Goal: Task Accomplishment & Management: Manage account settings

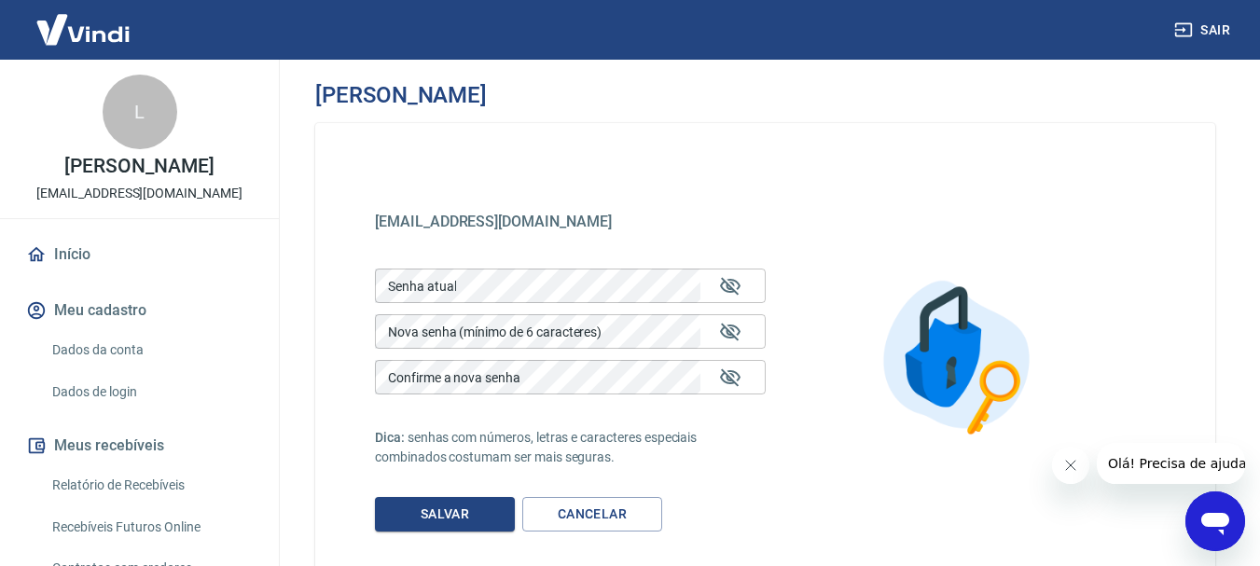
click at [1196, 24] on button "Sair" at bounding box center [1203, 30] width 67 height 35
click at [108, 33] on img at bounding box center [82, 29] width 121 height 57
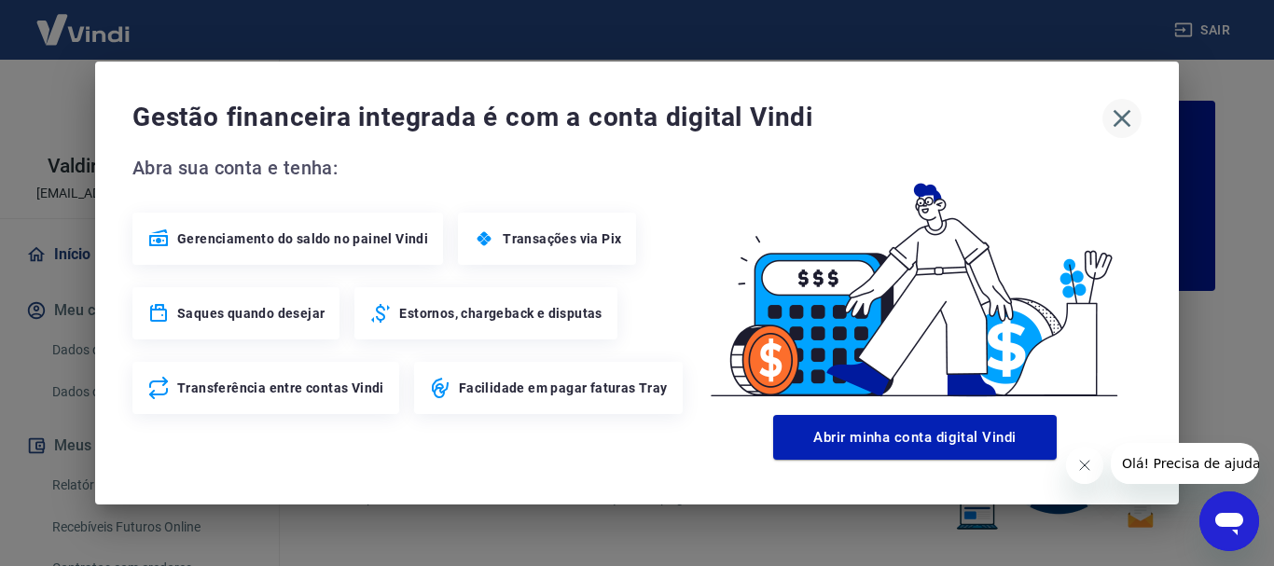
click at [1122, 111] on icon "button" at bounding box center [1122, 119] width 30 height 30
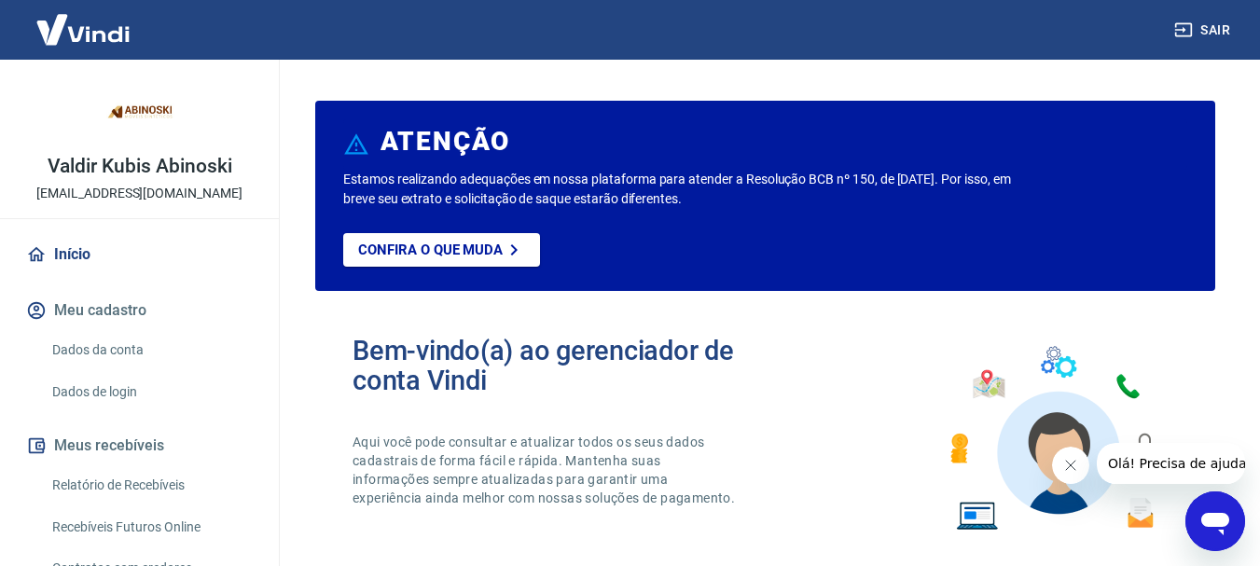
click at [63, 266] on link "Início" at bounding box center [139, 254] width 234 height 41
click at [103, 41] on img at bounding box center [82, 29] width 121 height 57
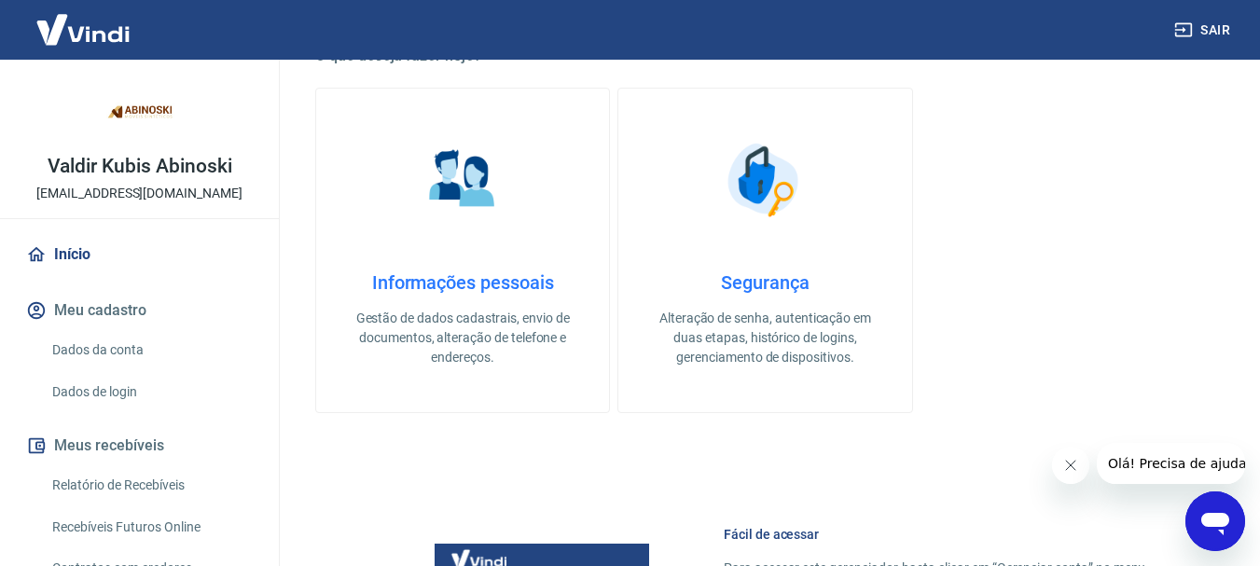
scroll to position [565, 0]
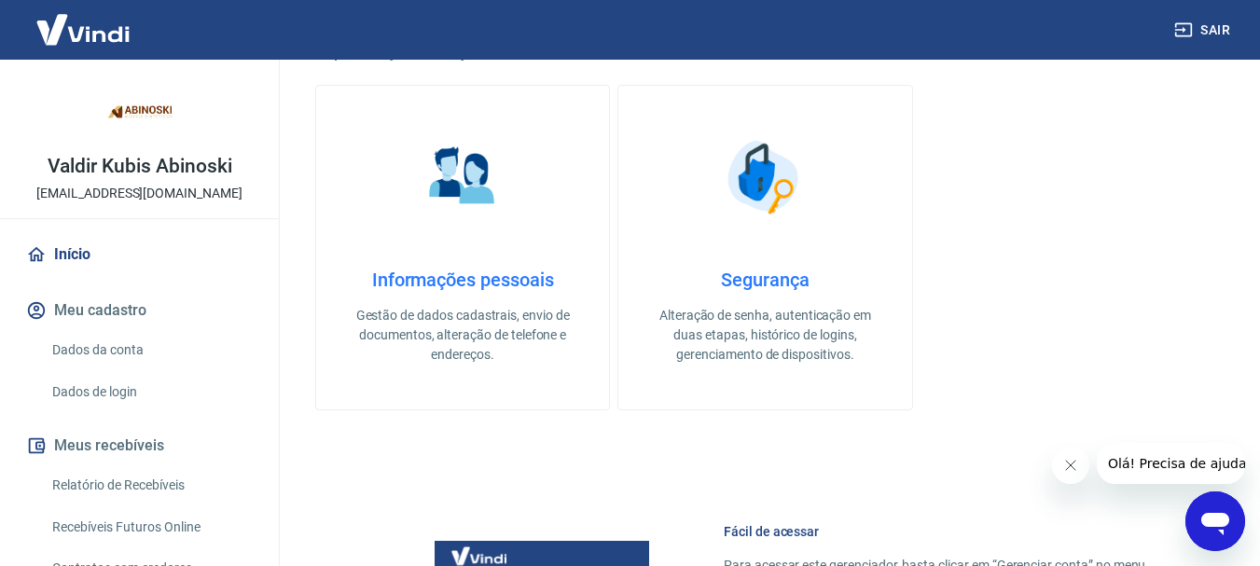
click at [99, 352] on link "Dados da conta" at bounding box center [151, 350] width 212 height 38
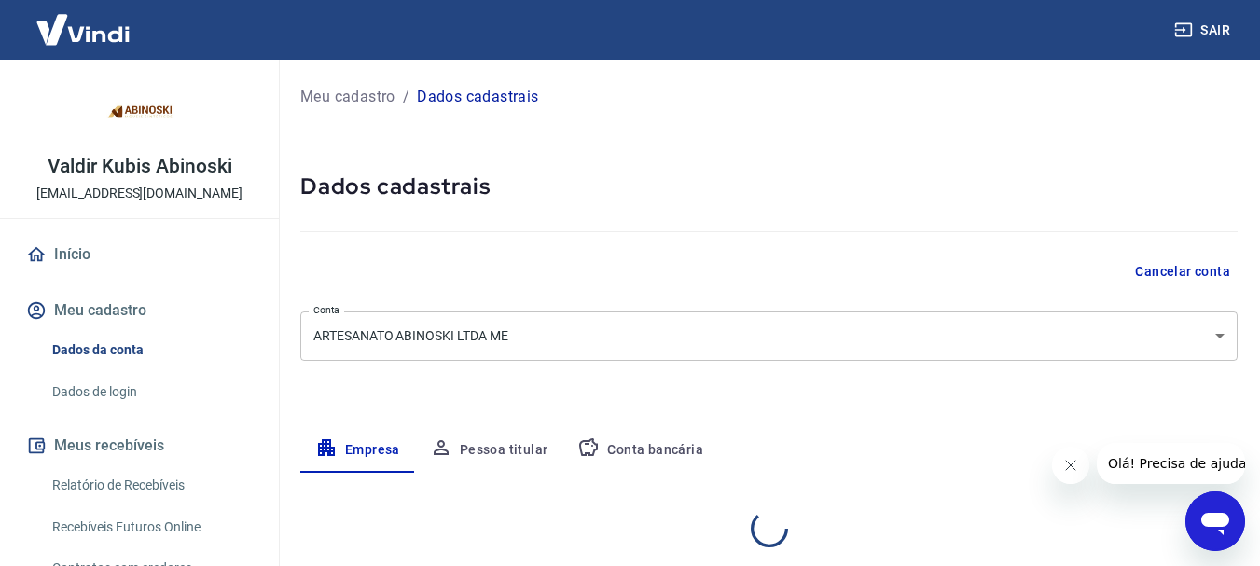
select select "PR"
select select "business"
click at [98, 43] on img at bounding box center [82, 29] width 121 height 57
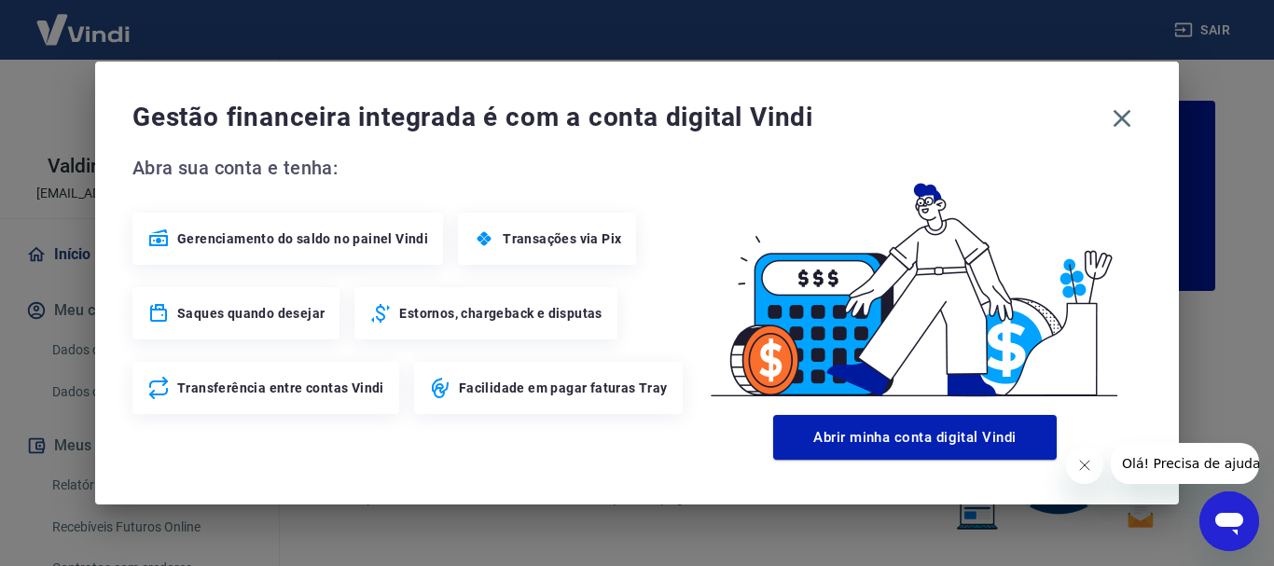
click at [306, 240] on span "Gerenciamento do saldo no painel Vindi" at bounding box center [302, 238] width 251 height 19
click at [1123, 107] on icon "button" at bounding box center [1122, 119] width 30 height 30
